Goal: Information Seeking & Learning: Learn about a topic

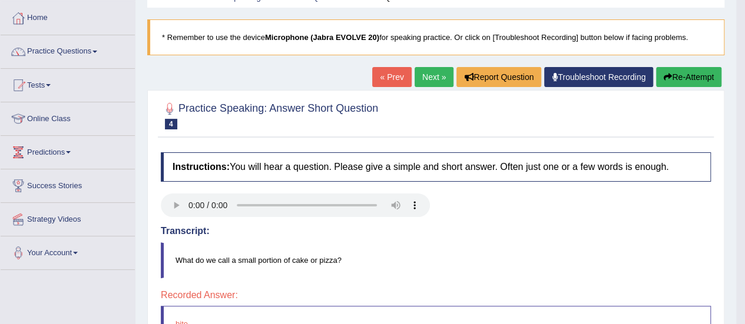
scroll to position [58, 0]
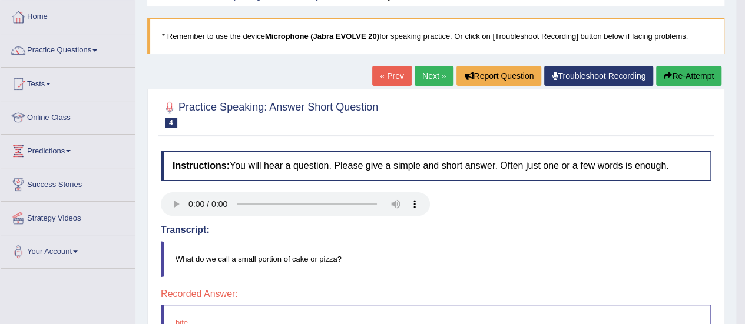
click at [427, 77] on link "Next »" at bounding box center [433, 76] width 39 height 20
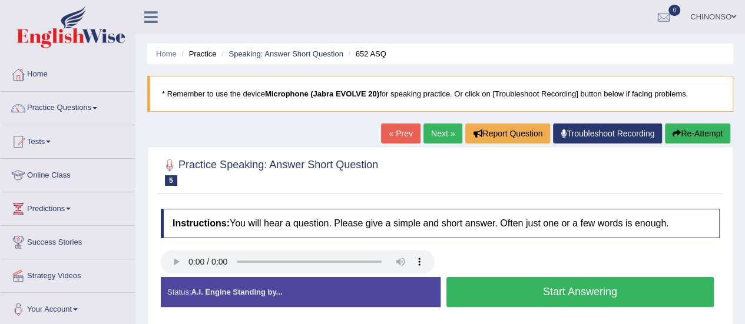
click at [521, 293] on button "Start Answering" at bounding box center [580, 292] width 268 height 30
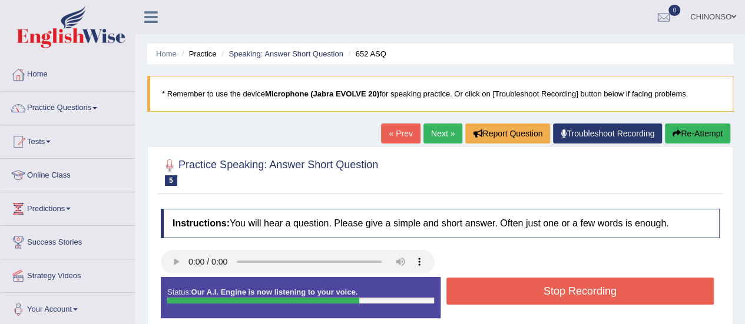
click at [521, 293] on button "Stop Recording" at bounding box center [580, 291] width 268 height 27
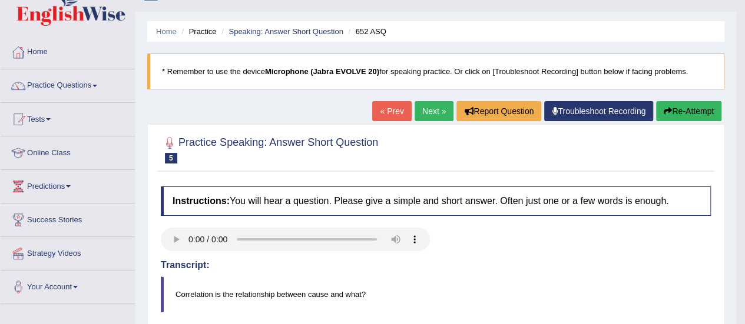
scroll to position [22, 0]
click at [691, 104] on button "Re-Attempt" at bounding box center [688, 112] width 65 height 20
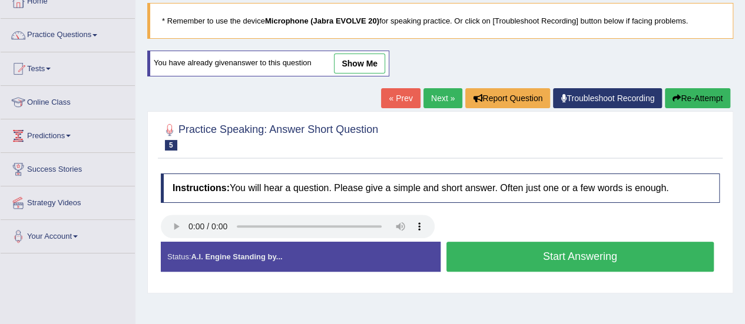
scroll to position [74, 0]
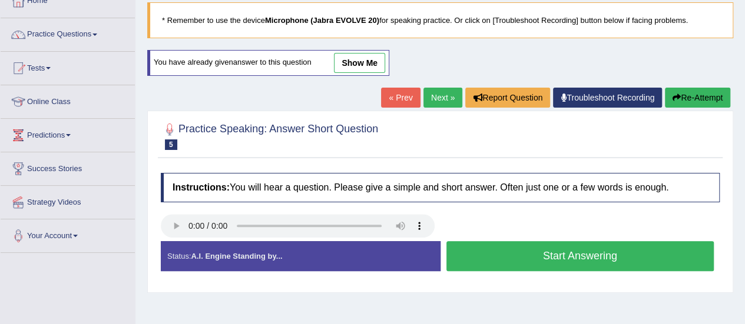
click at [540, 260] on button "Start Answering" at bounding box center [580, 256] width 268 height 30
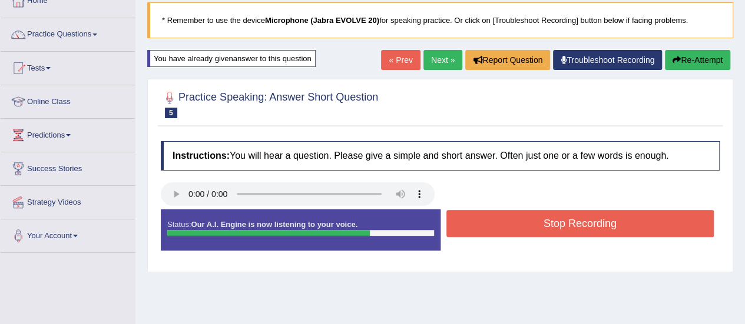
click at [531, 221] on button "Stop Recording" at bounding box center [580, 223] width 268 height 27
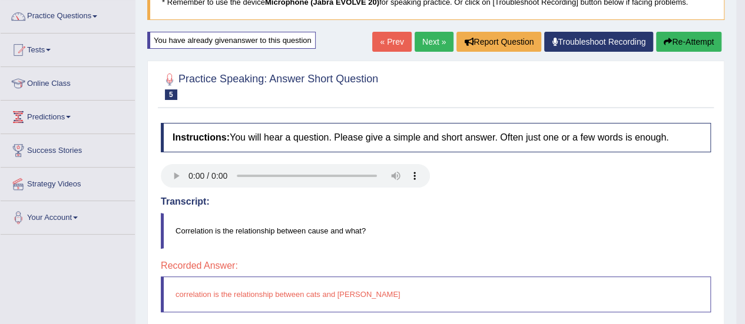
scroll to position [85, 0]
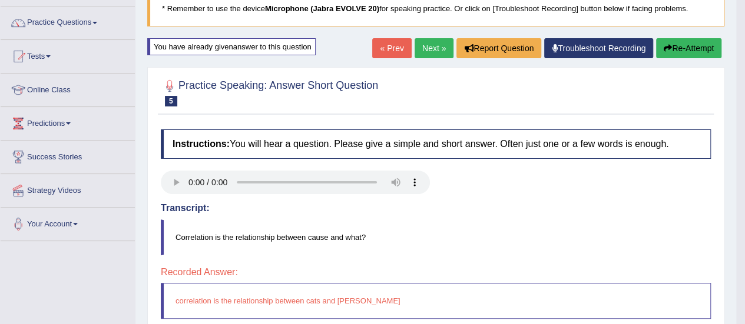
click at [427, 44] on link "Next »" at bounding box center [433, 48] width 39 height 20
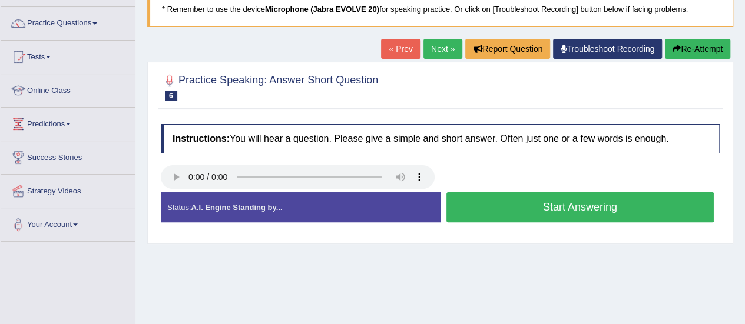
scroll to position [85, 0]
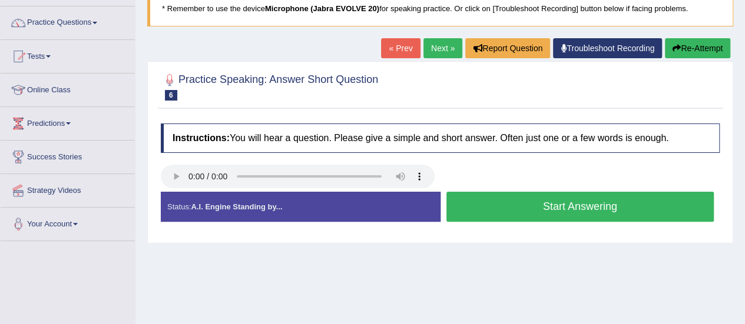
click at [522, 205] on button "Start Answering" at bounding box center [580, 207] width 268 height 30
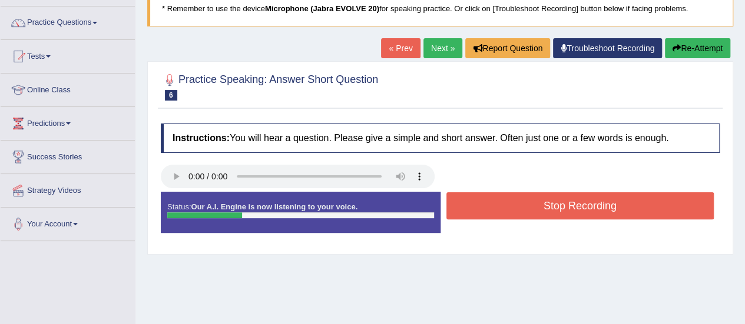
click at [522, 205] on button "Stop Recording" at bounding box center [580, 206] width 268 height 27
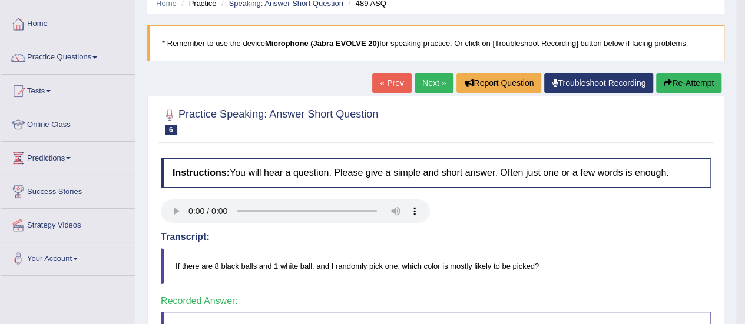
scroll to position [47, 0]
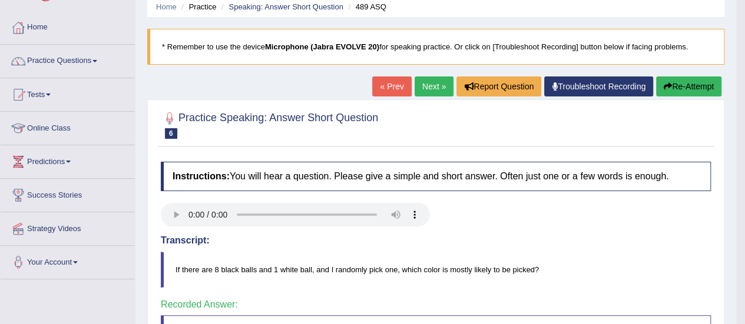
click at [426, 84] on link "Next »" at bounding box center [433, 87] width 39 height 20
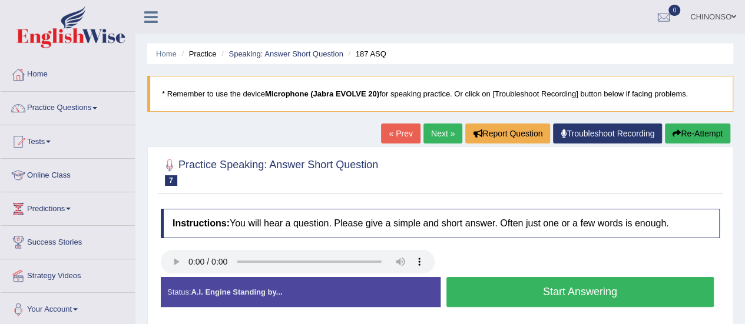
click at [536, 290] on button "Start Answering" at bounding box center [580, 292] width 268 height 30
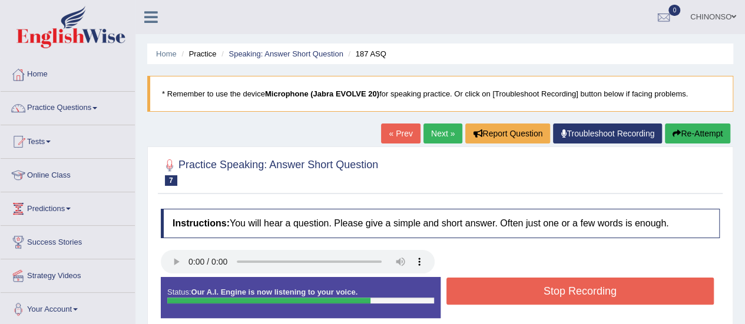
click at [482, 283] on button "Stop Recording" at bounding box center [580, 291] width 268 height 27
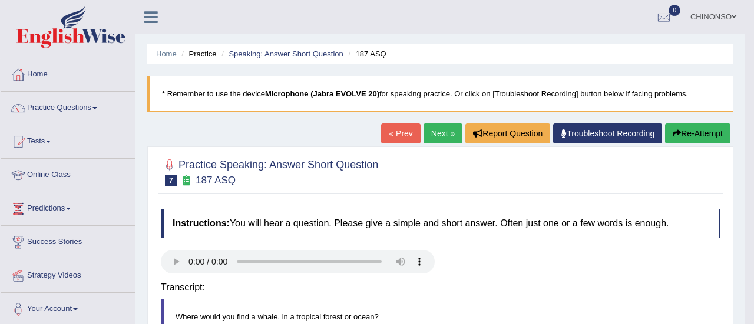
click at [482, 283] on h4 "Transcript:" at bounding box center [440, 288] width 559 height 11
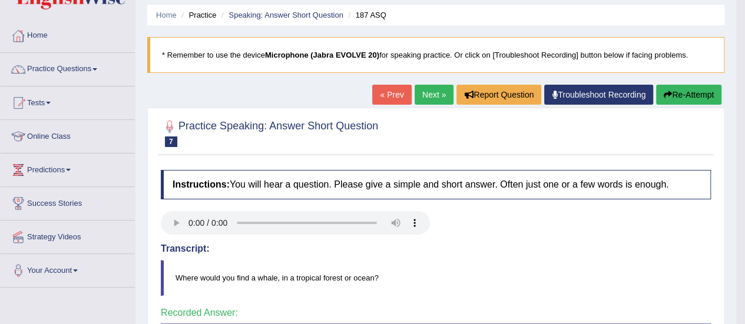
scroll to position [37, 0]
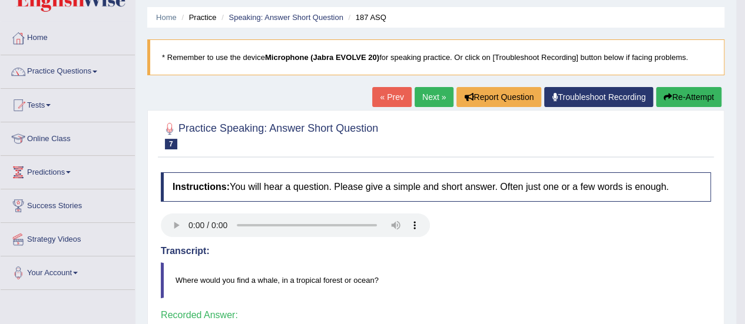
click at [420, 92] on link "Next »" at bounding box center [433, 97] width 39 height 20
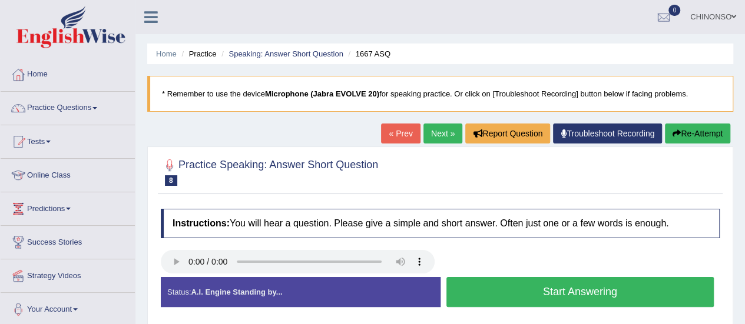
click at [492, 282] on button "Start Answering" at bounding box center [580, 292] width 268 height 30
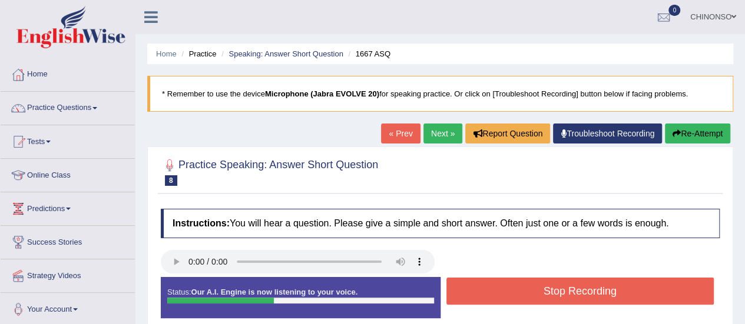
click at [466, 292] on button "Stop Recording" at bounding box center [580, 291] width 268 height 27
